Goal: Task Accomplishment & Management: Manage account settings

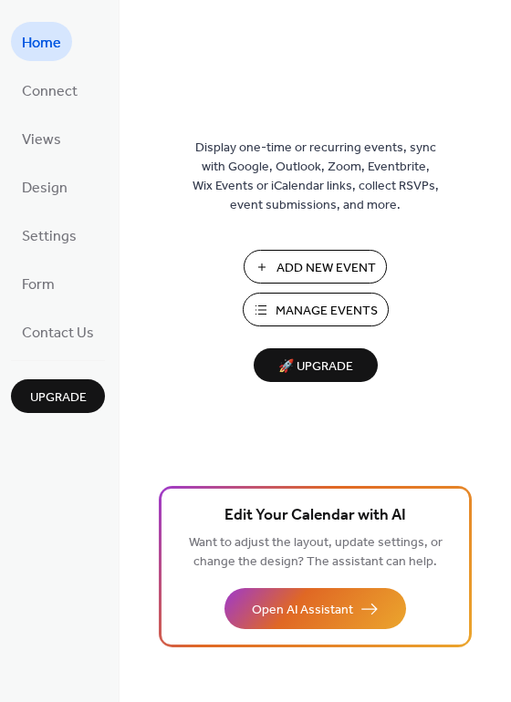
click at [313, 305] on span "Manage Events" at bounding box center [326, 311] width 102 height 19
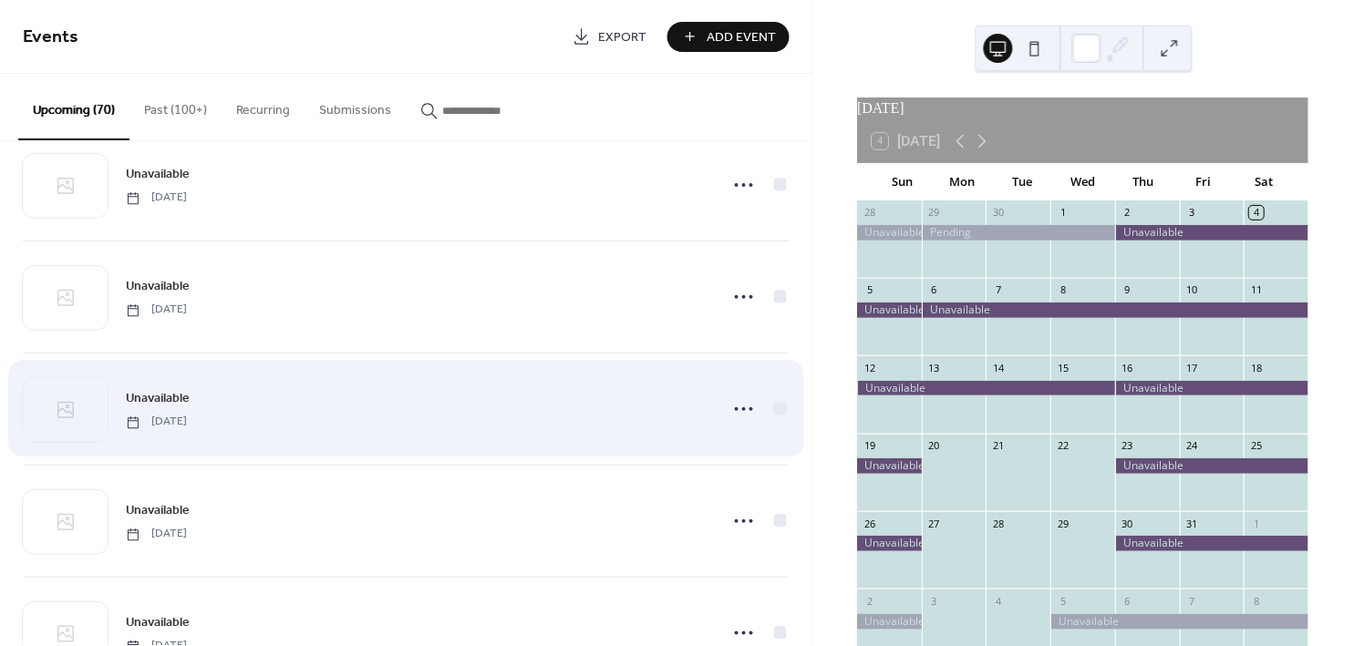
scroll to position [3936, 0]
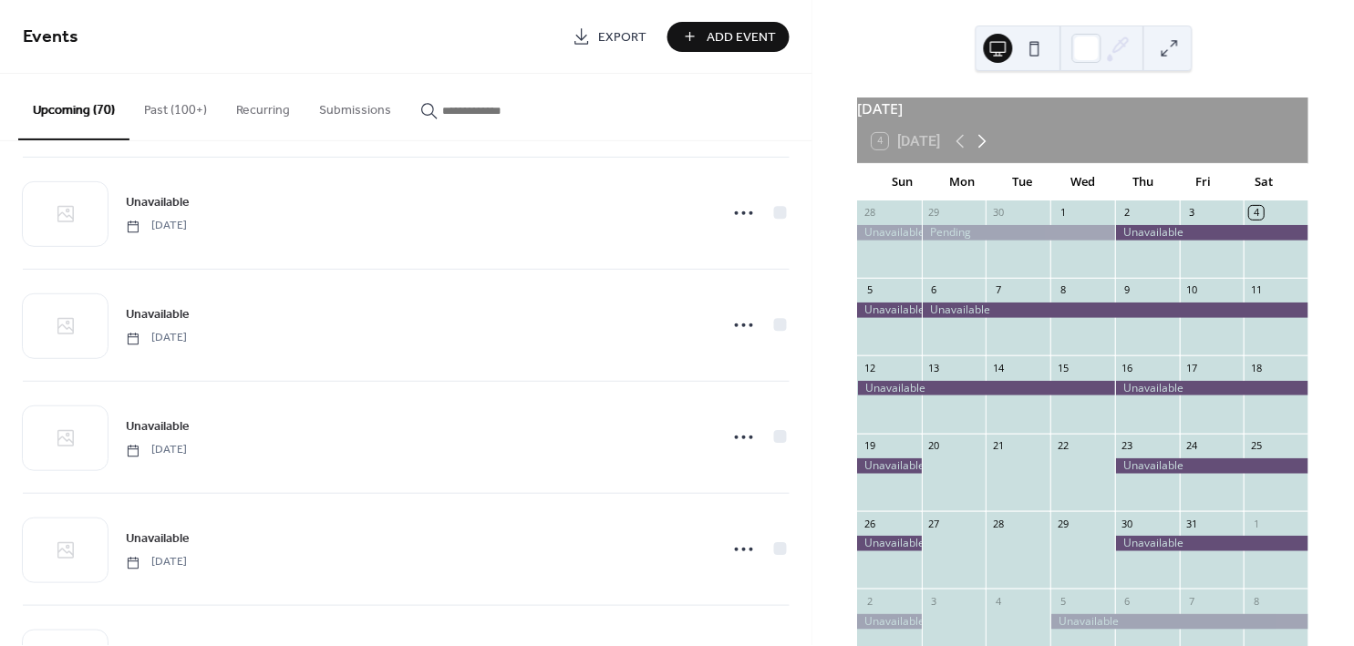
click at [982, 150] on icon at bounding box center [983, 141] width 22 height 22
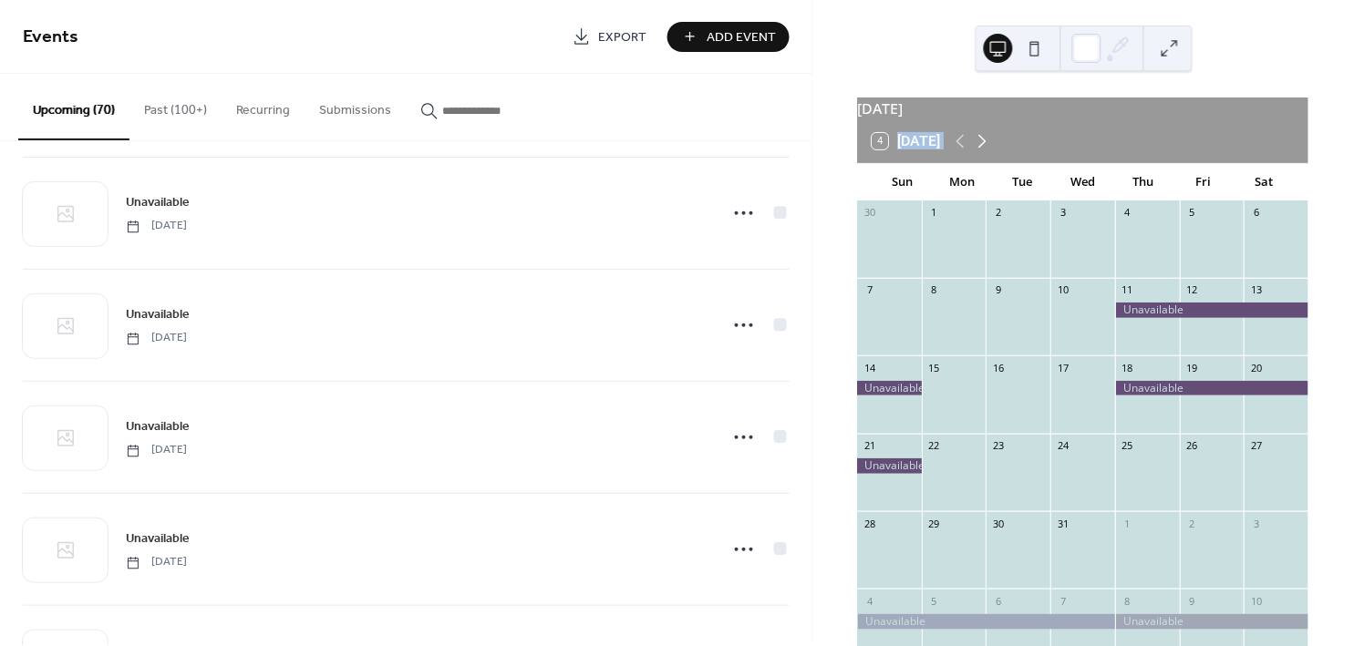
click at [982, 150] on icon at bounding box center [983, 141] width 22 height 22
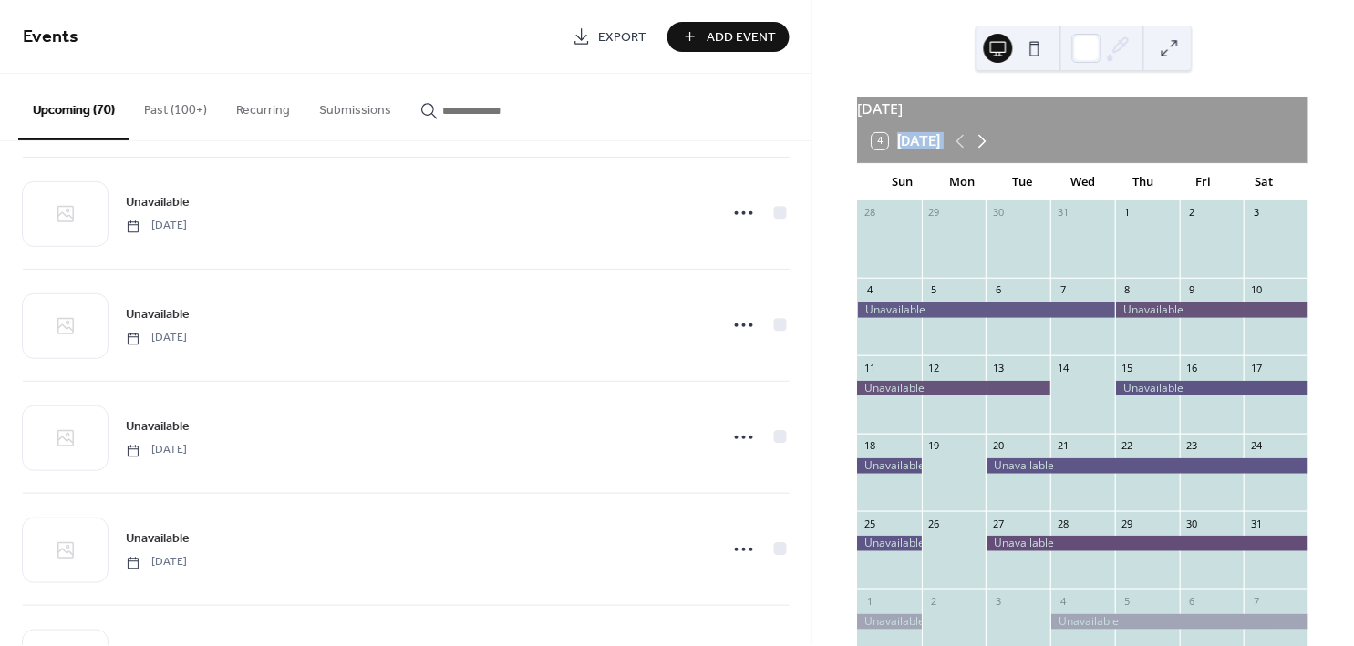
click at [982, 150] on icon at bounding box center [983, 141] width 22 height 22
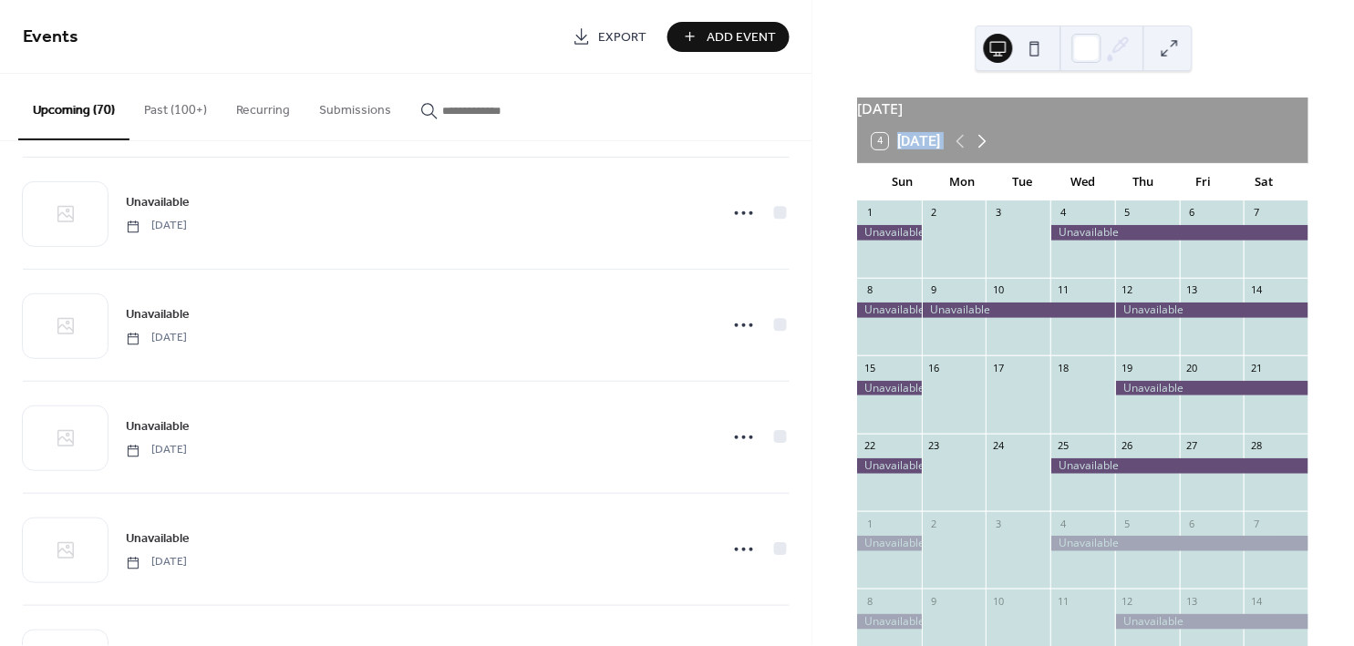
click at [982, 150] on icon at bounding box center [983, 141] width 22 height 22
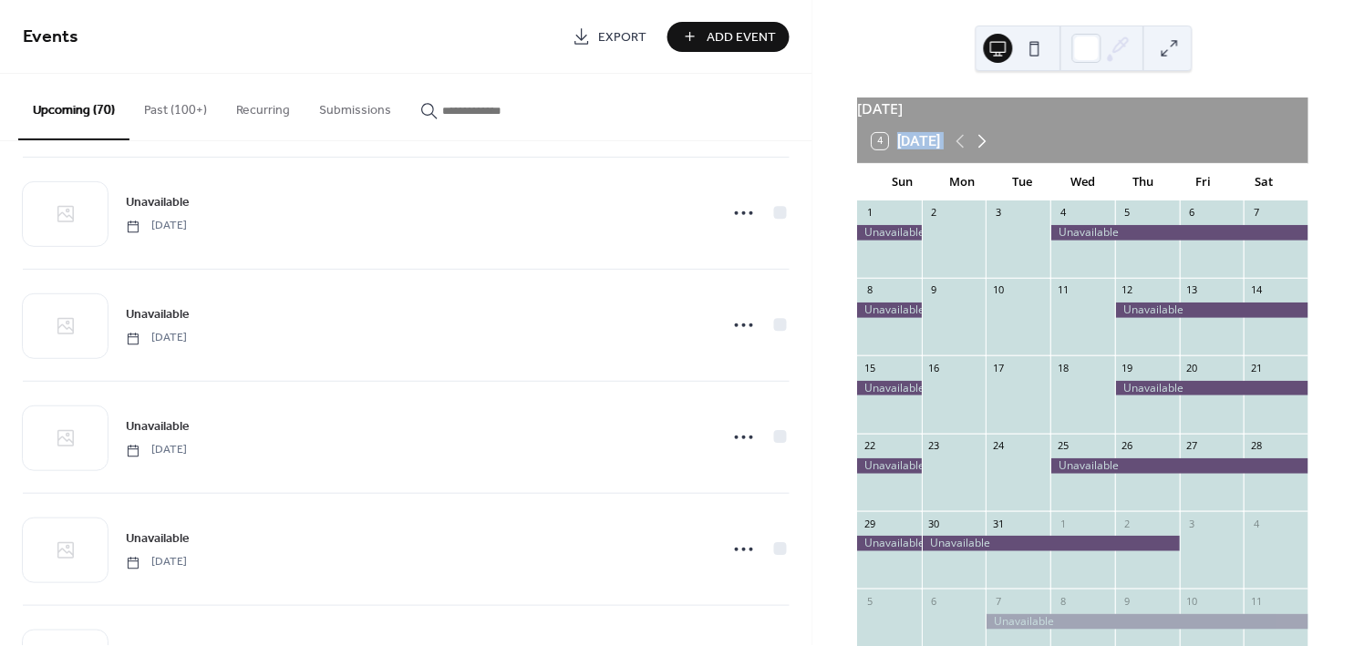
click at [982, 150] on icon at bounding box center [983, 141] width 22 height 22
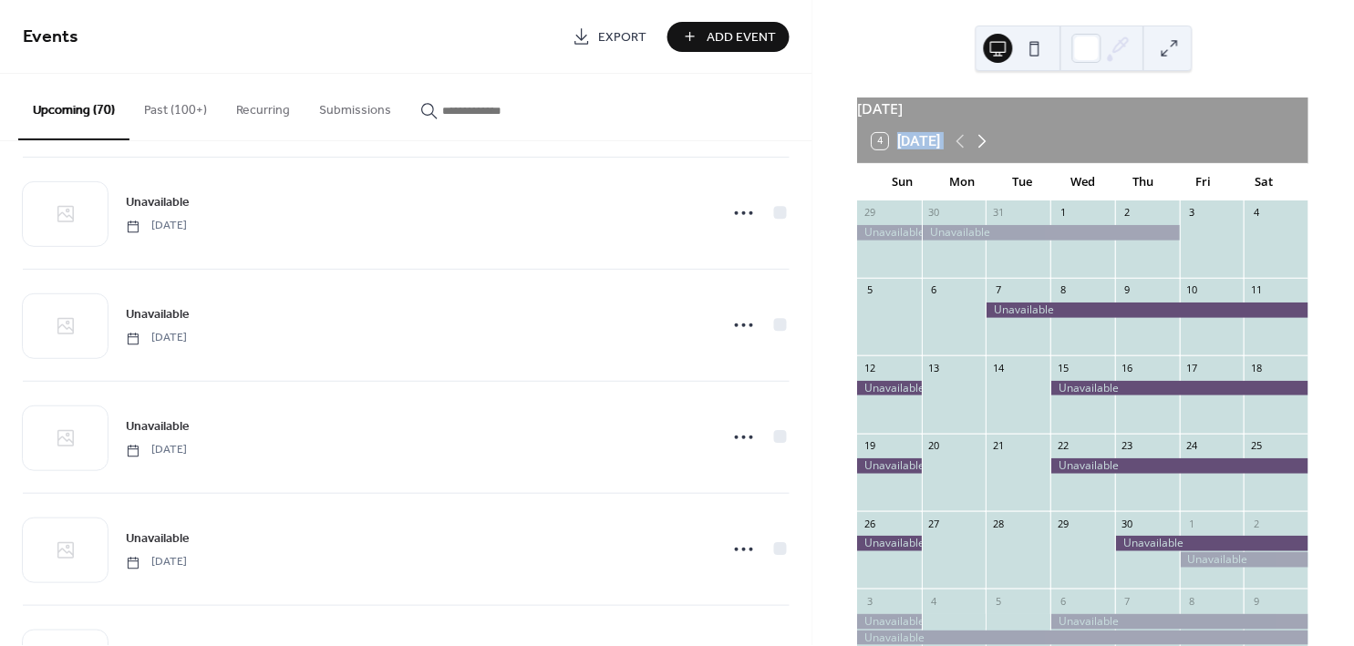
click at [982, 150] on icon at bounding box center [983, 141] width 22 height 22
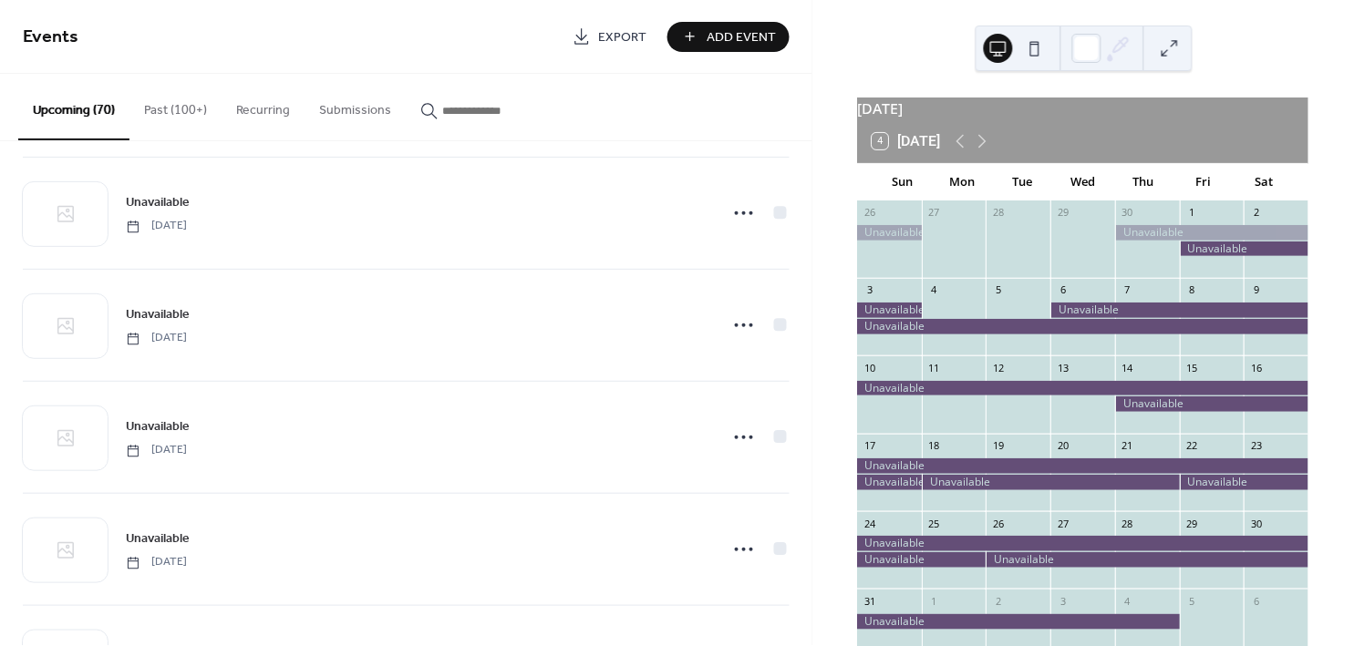
click at [1135, 241] on div at bounding box center [1212, 232] width 193 height 15
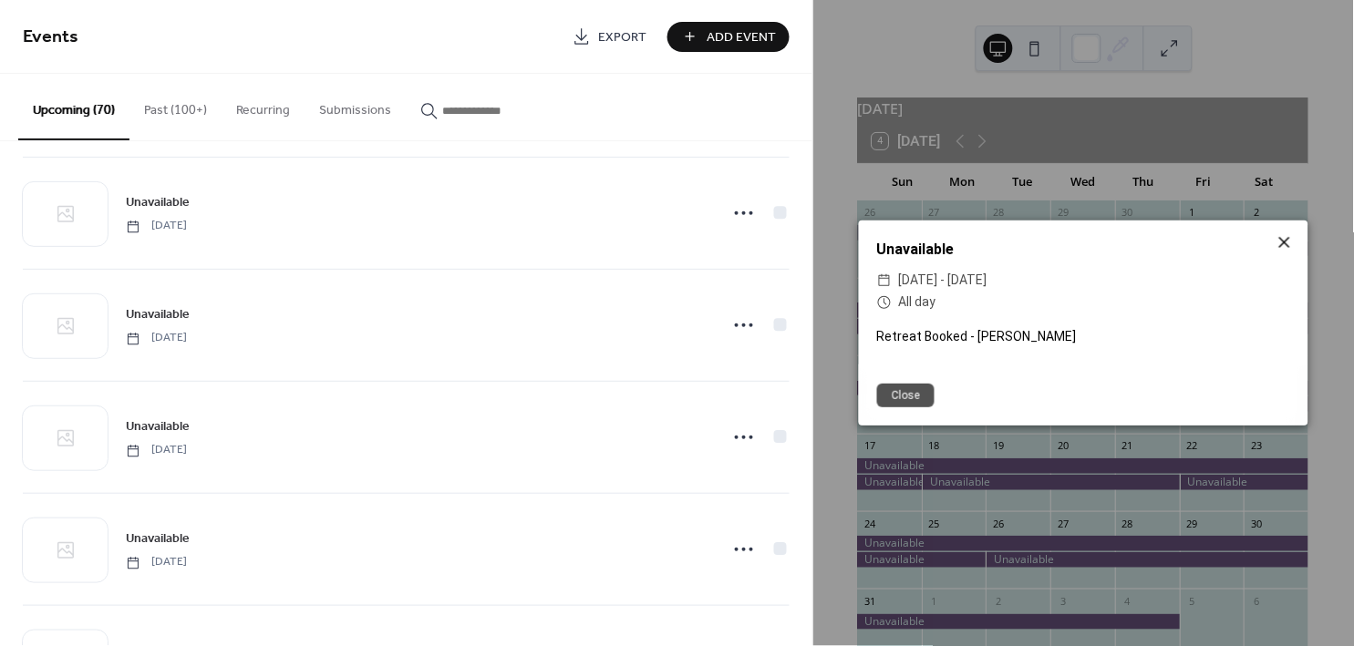
click at [1284, 241] on icon at bounding box center [1284, 242] width 11 height 11
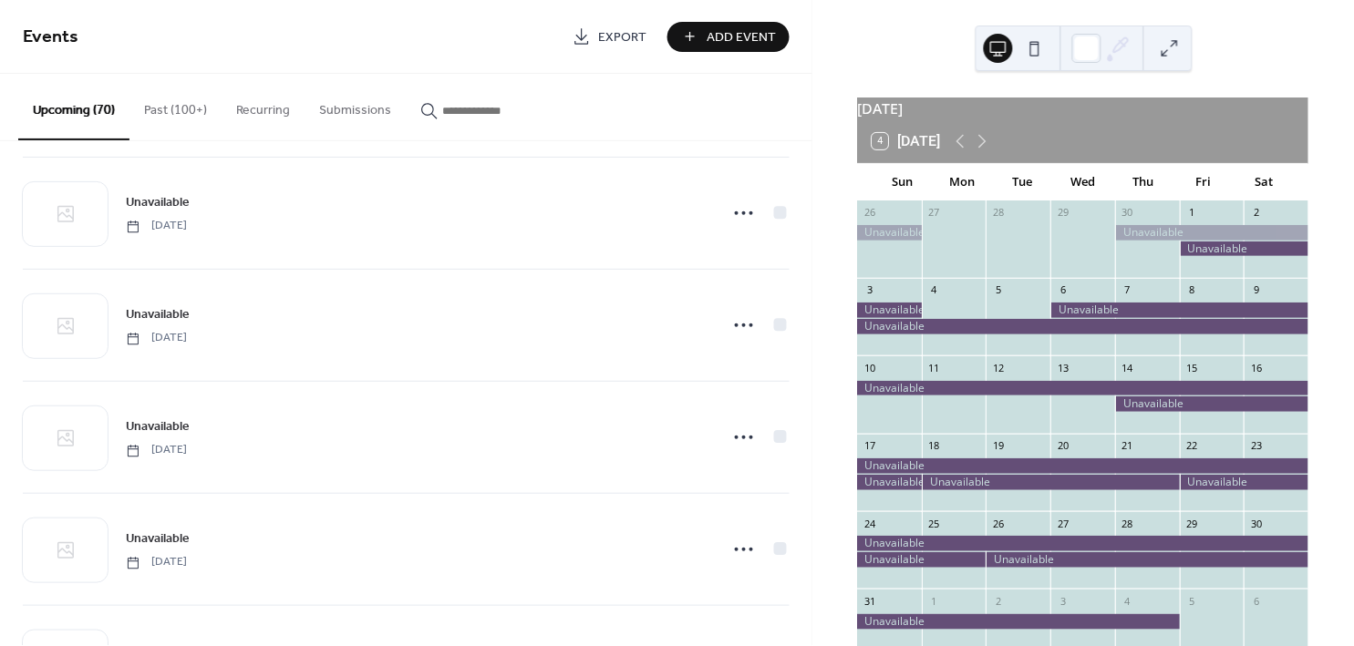
click at [1190, 254] on div at bounding box center [1245, 249] width 129 height 15
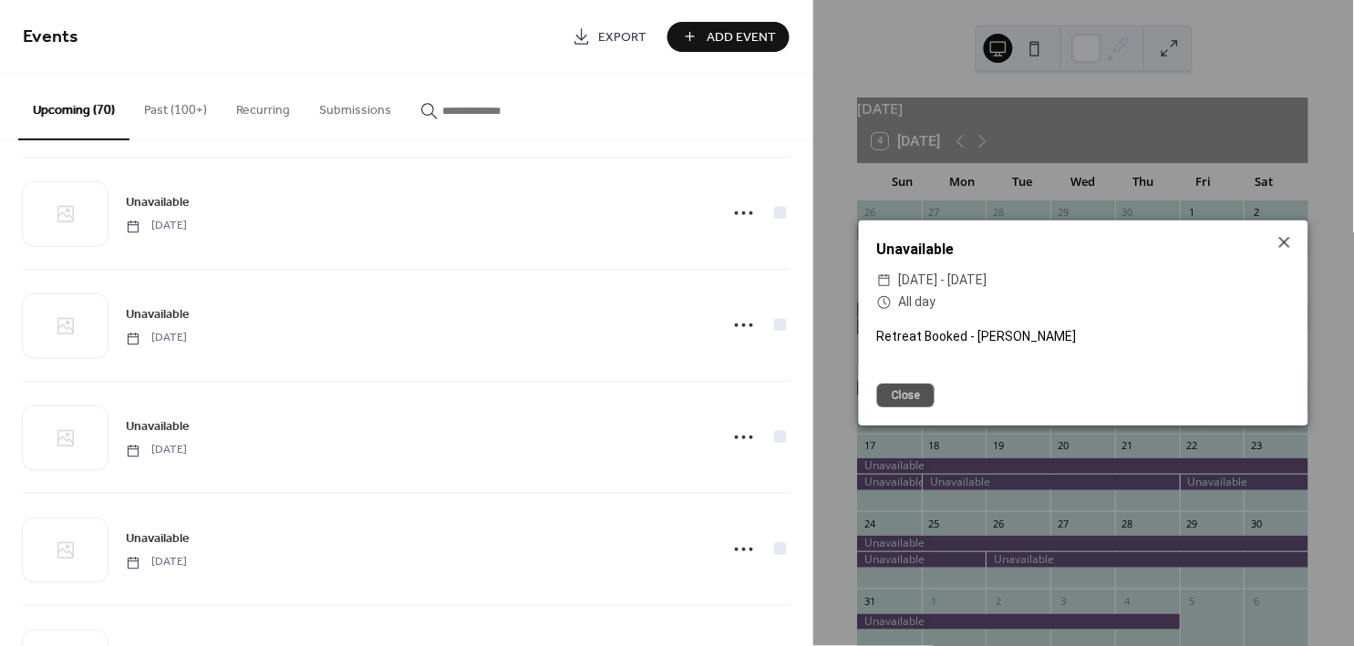
click at [910, 406] on button "Close" at bounding box center [905, 396] width 57 height 24
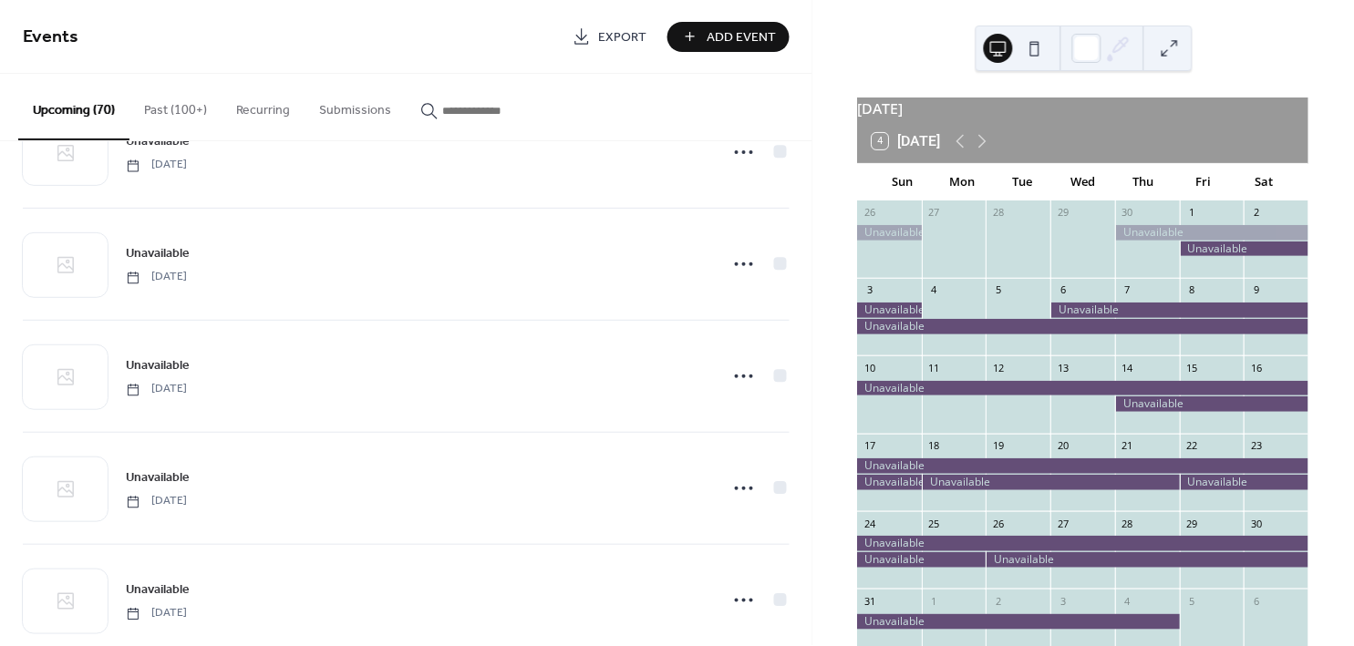
scroll to position [3534, 0]
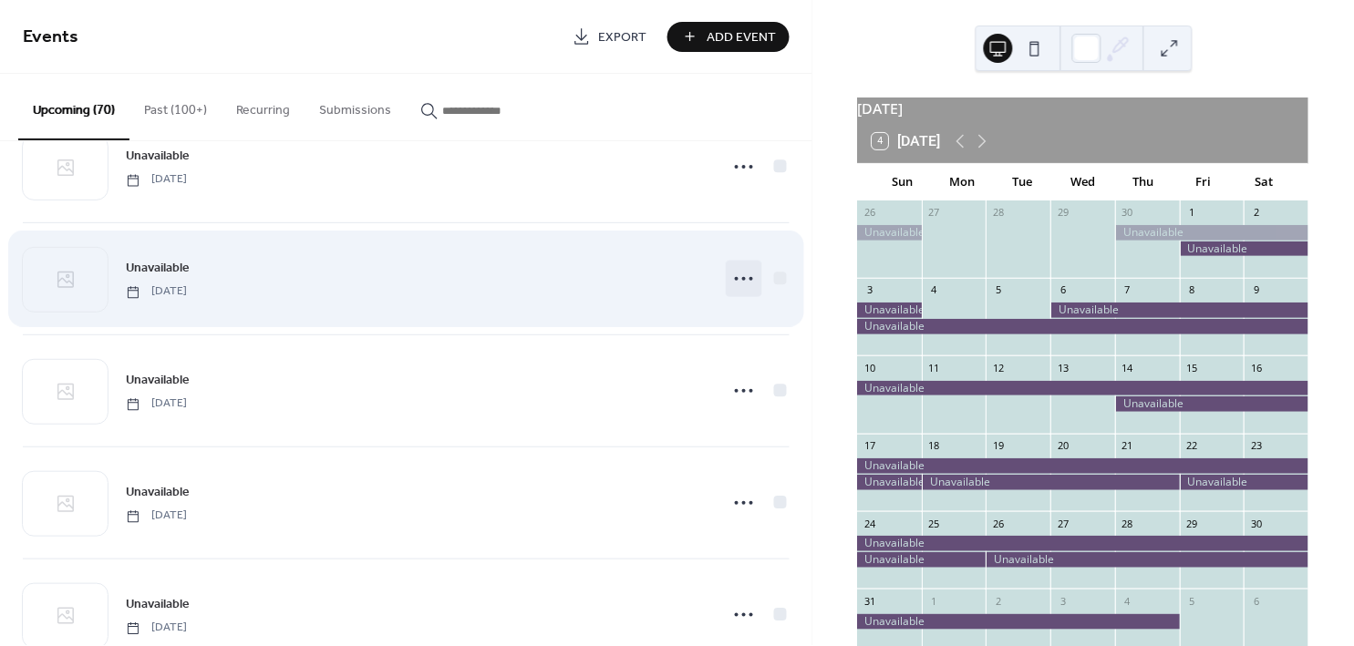
click at [729, 284] on icon at bounding box center [743, 278] width 29 height 29
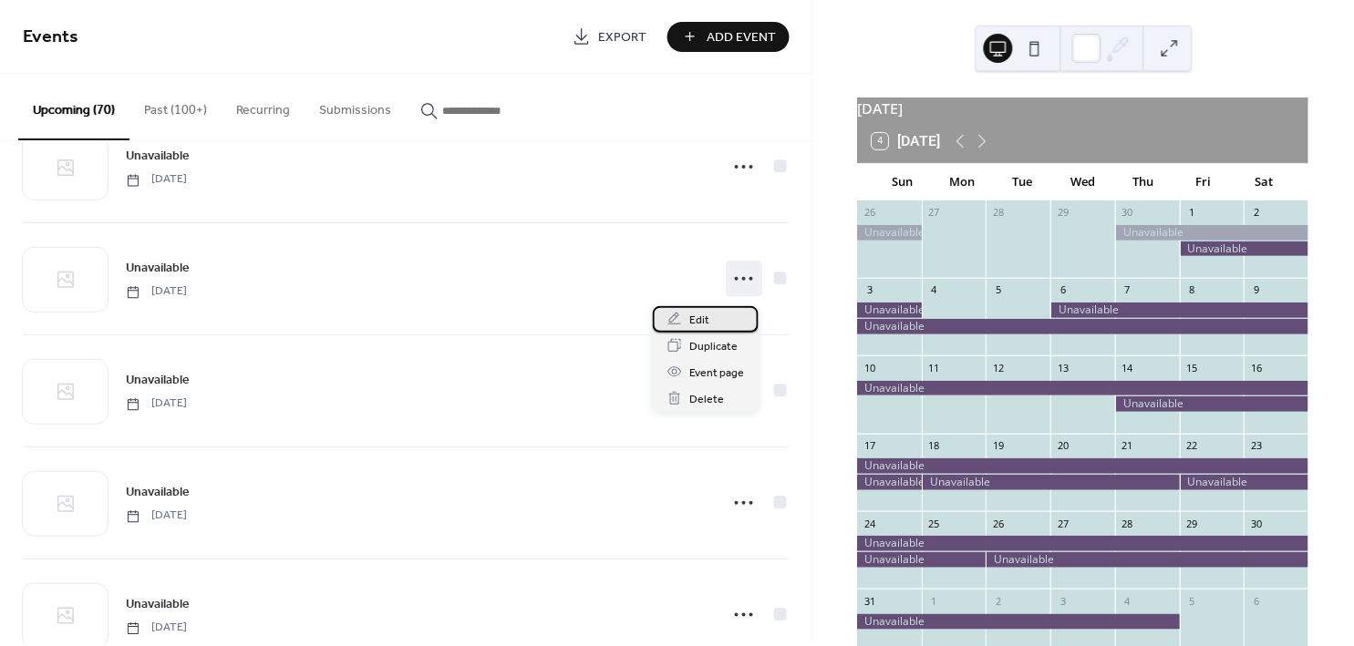
click at [710, 323] on div "Edit" at bounding box center [706, 319] width 106 height 26
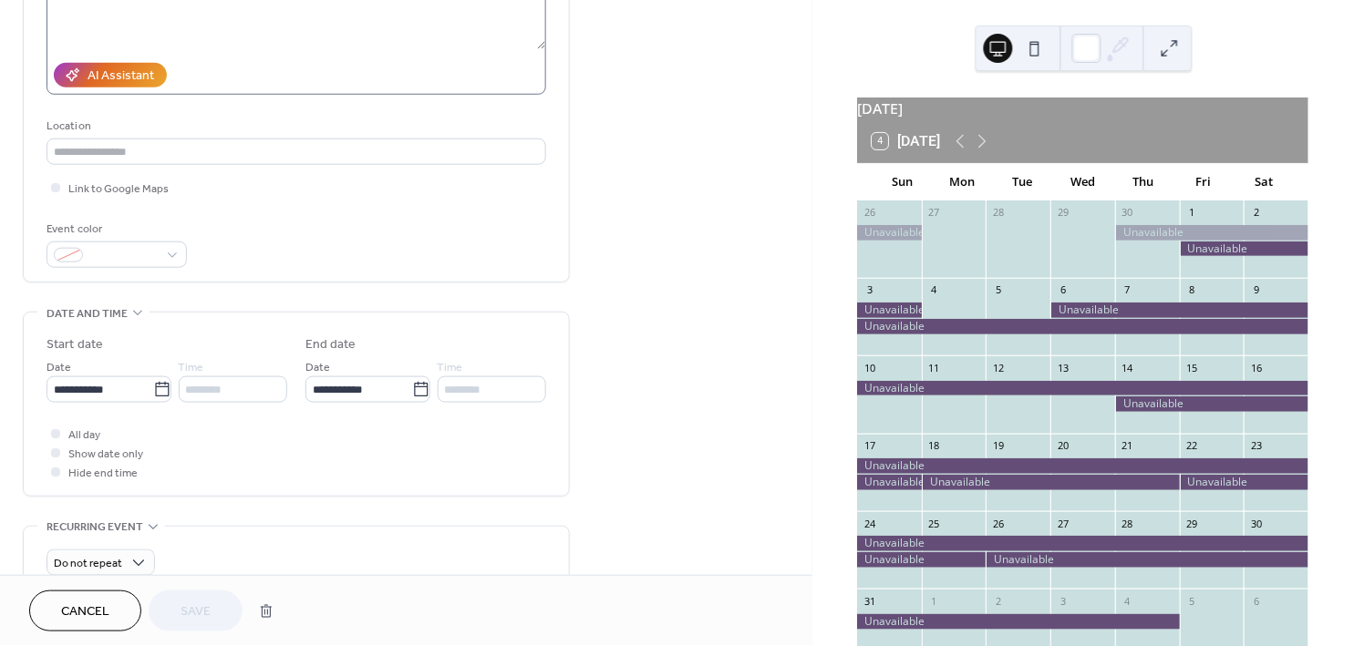
scroll to position [320, 0]
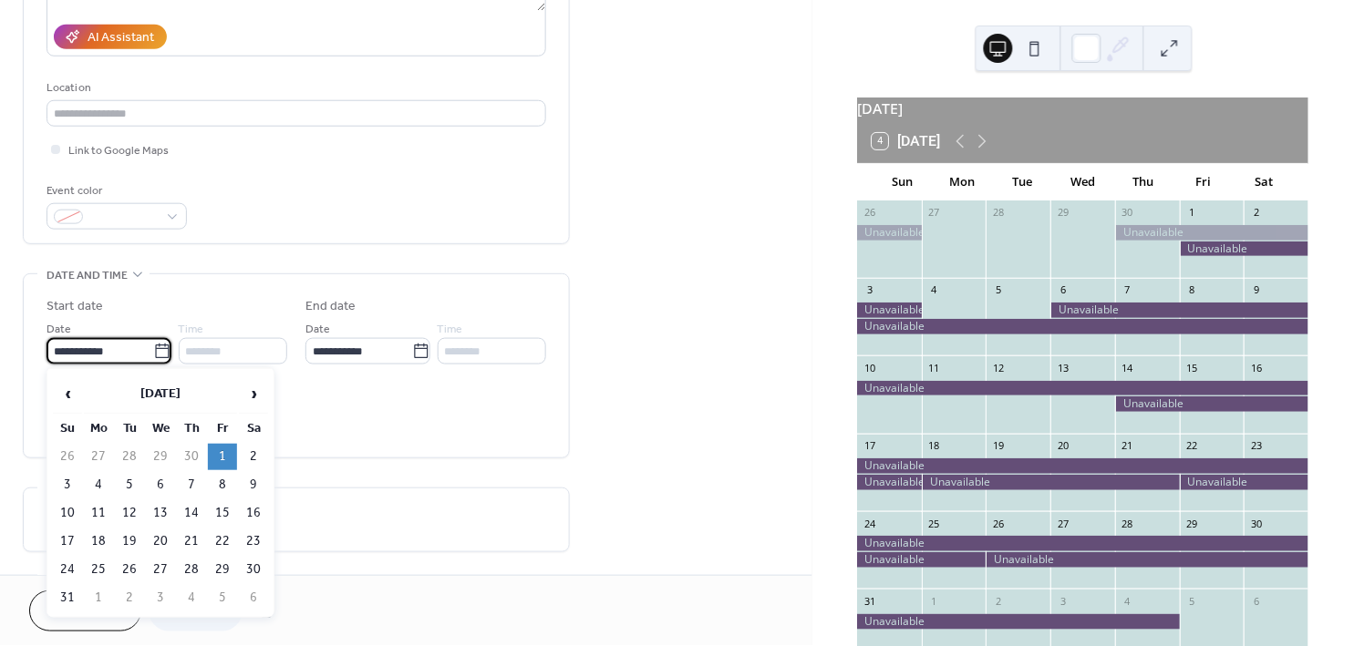
click at [104, 350] on input "**********" at bounding box center [99, 351] width 107 height 26
click at [68, 598] on td "31" at bounding box center [67, 598] width 29 height 26
type input "**********"
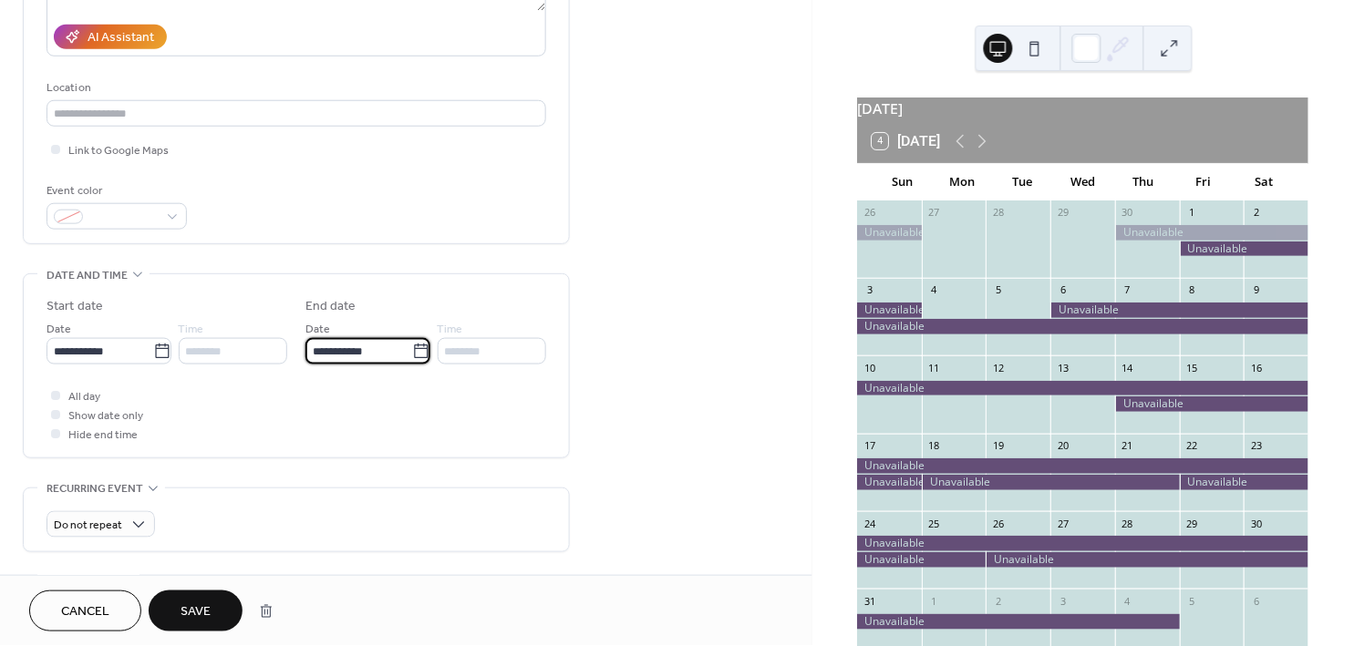
click at [349, 343] on input "**********" at bounding box center [358, 351] width 107 height 26
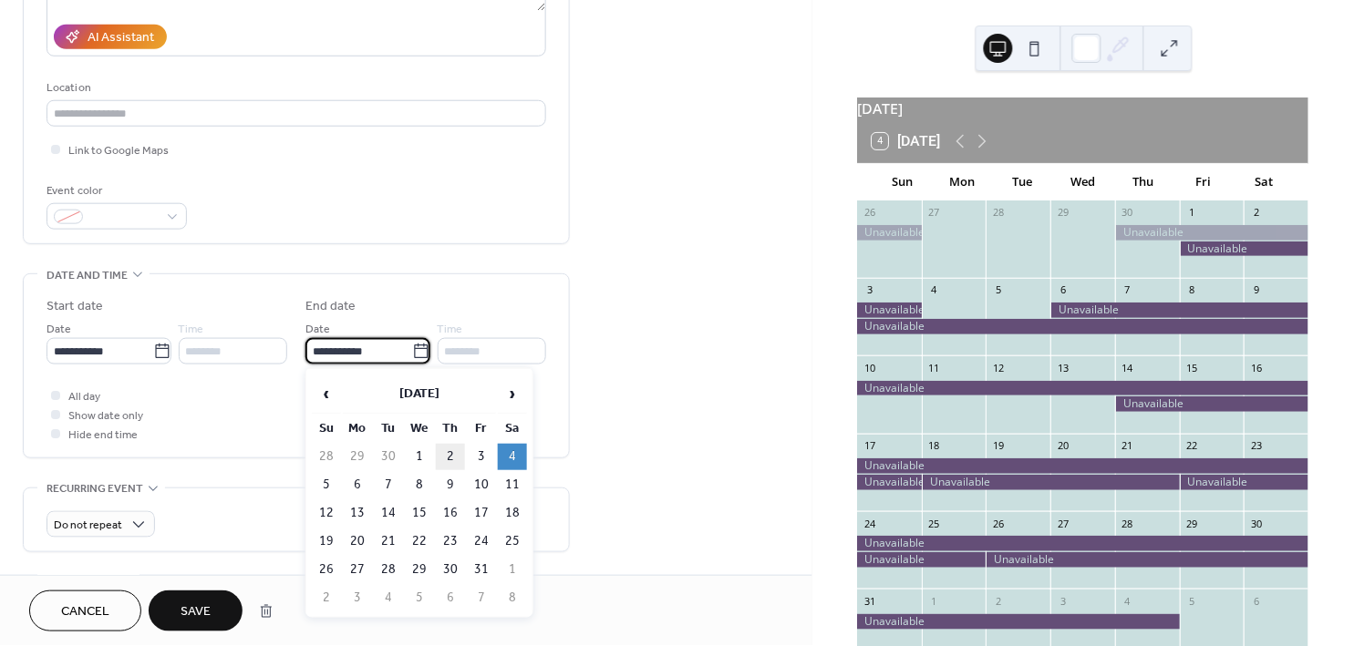
click at [451, 457] on td "2" at bounding box center [450, 457] width 29 height 26
click at [335, 347] on input "**********" at bounding box center [358, 351] width 107 height 26
click at [324, 387] on span "‹" at bounding box center [326, 394] width 27 height 36
click at [448, 457] on td "4" at bounding box center [450, 457] width 29 height 26
type input "**********"
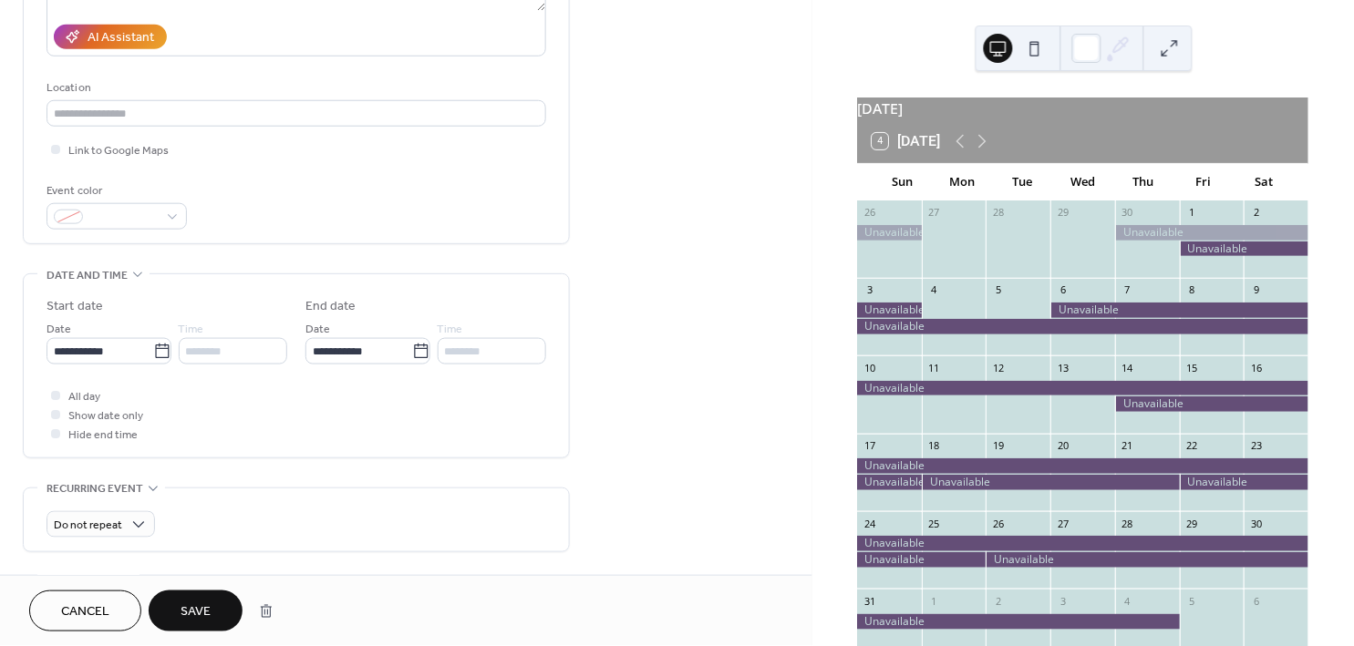
click at [199, 614] on span "Save" at bounding box center [196, 613] width 30 height 19
